Goal: Check status

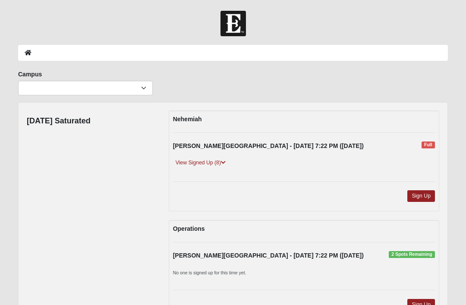
click at [216, 163] on link "View Signed Up (8)" at bounding box center [200, 162] width 55 height 9
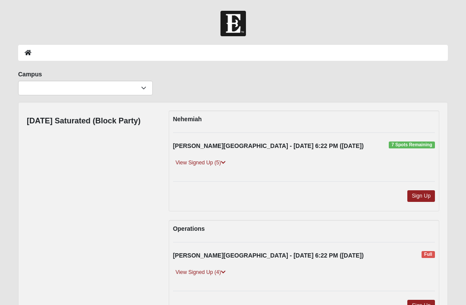
click at [209, 161] on link "View Signed Up (5)" at bounding box center [200, 162] width 55 height 9
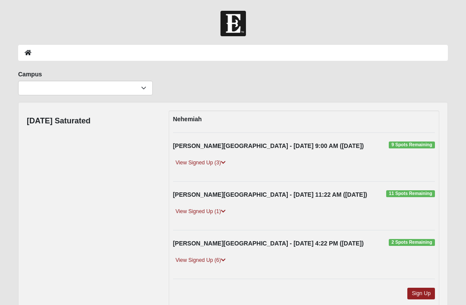
click at [212, 260] on link "View Signed Up (6)" at bounding box center [200, 260] width 55 height 9
